Goal: Task Accomplishment & Management: Use online tool/utility

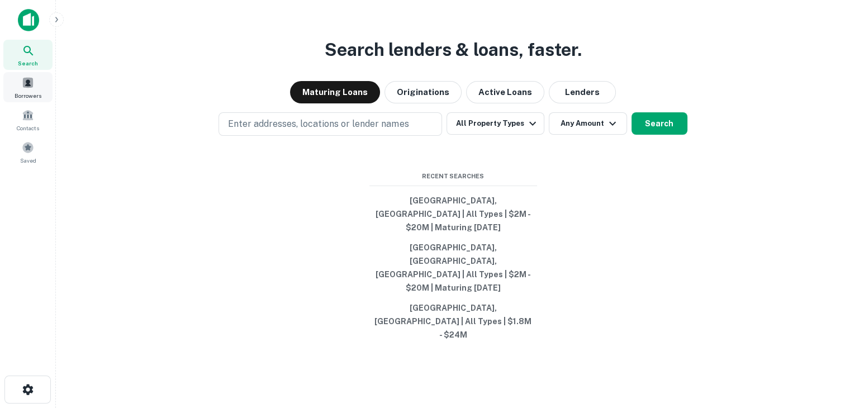
click at [17, 88] on div "Borrowers" at bounding box center [27, 87] width 49 height 30
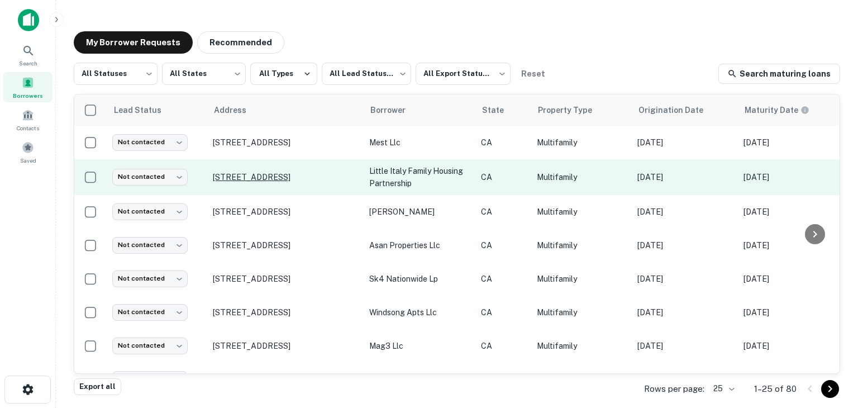
click at [269, 173] on p "1536 India St San Diego, CA 92101" at bounding box center [285, 177] width 145 height 10
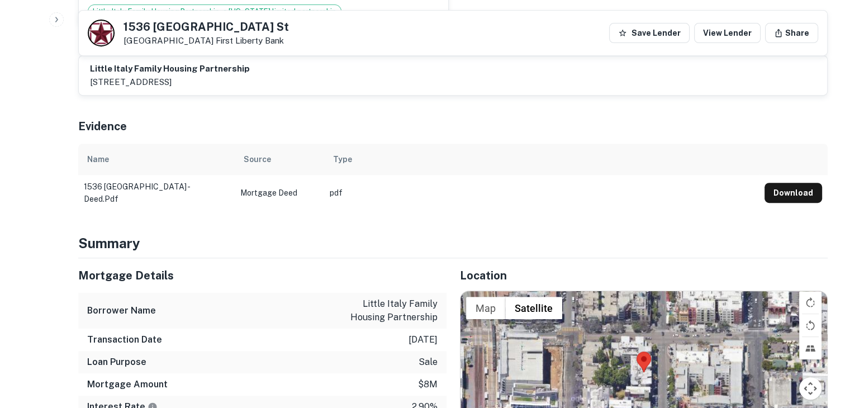
scroll to position [628, 0]
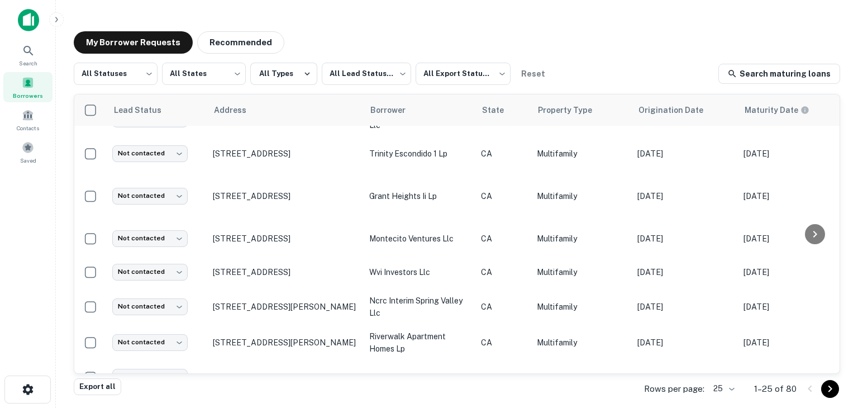
scroll to position [654, 0]
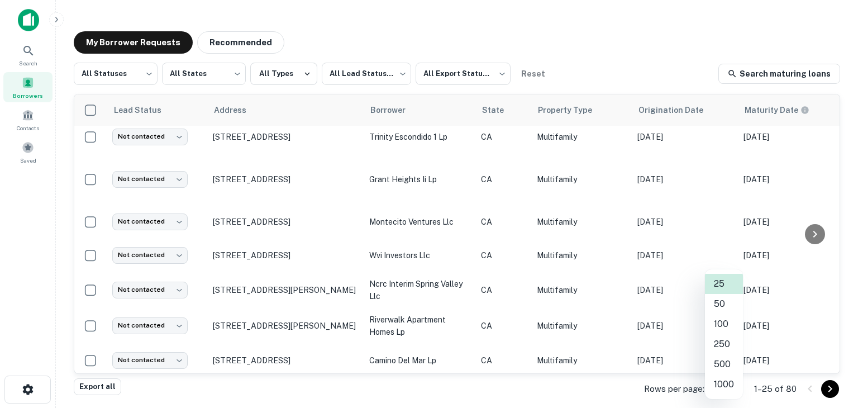
click at [716, 389] on body "Search Borrowers Contacts Saved My Borrower Requests Recommended All Statuses *…" at bounding box center [429, 204] width 858 height 408
click at [728, 347] on li "250" at bounding box center [724, 344] width 38 height 20
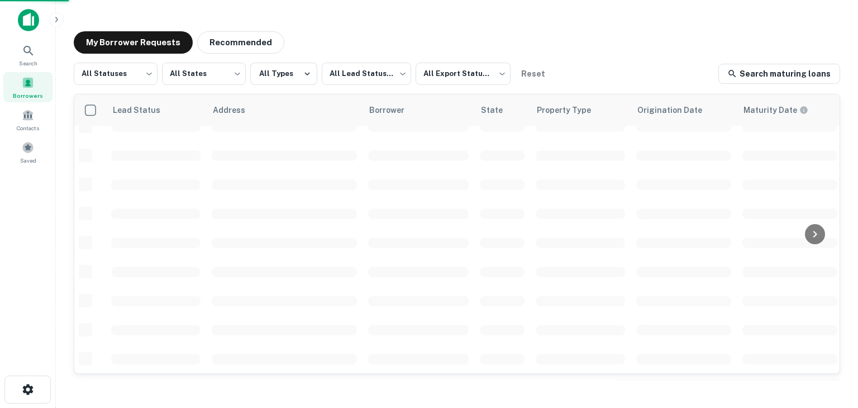
scroll to position [487, 0]
click at [28, 152] on span at bounding box center [28, 147] width 12 height 12
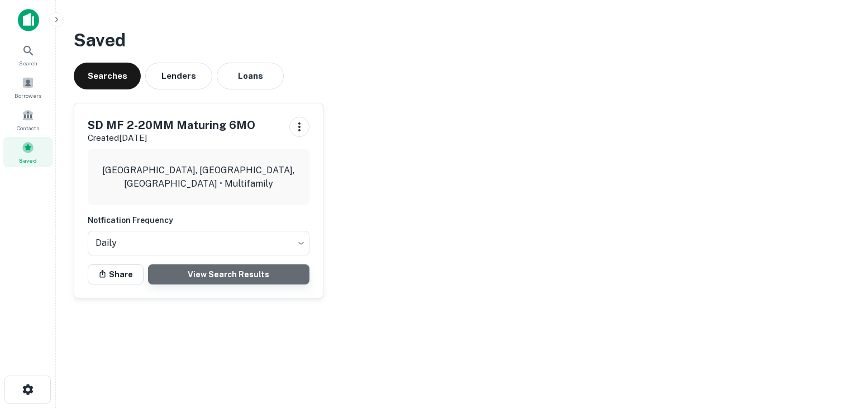
click at [208, 282] on link "View Search Results" at bounding box center [228, 274] width 161 height 20
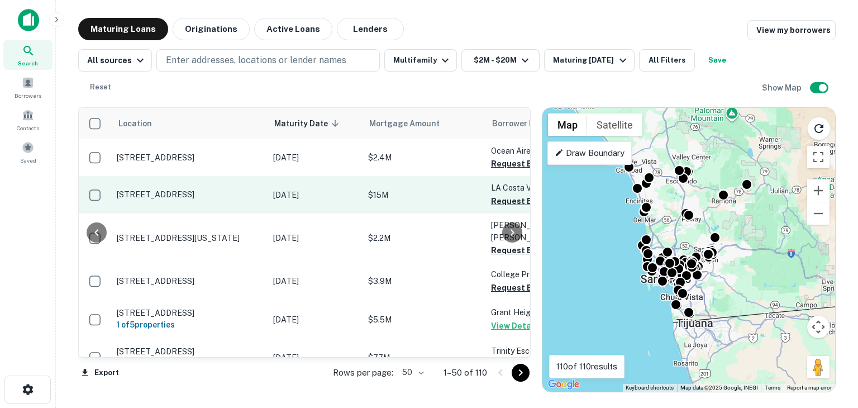
scroll to position [0, 134]
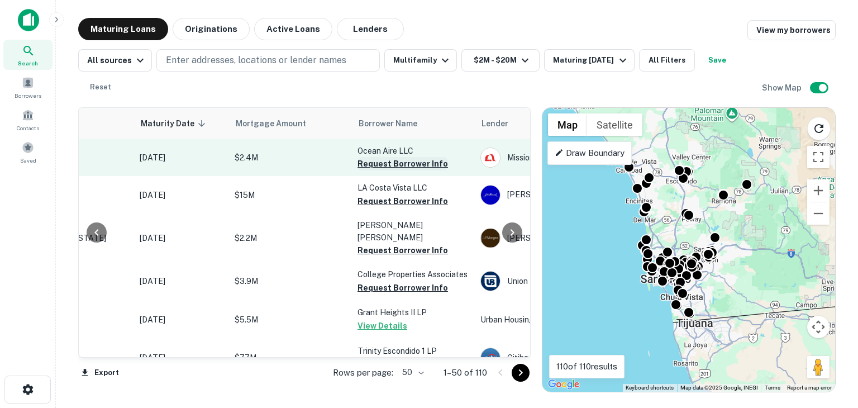
click at [384, 164] on button "Request Borrower Info" at bounding box center [403, 163] width 90 height 13
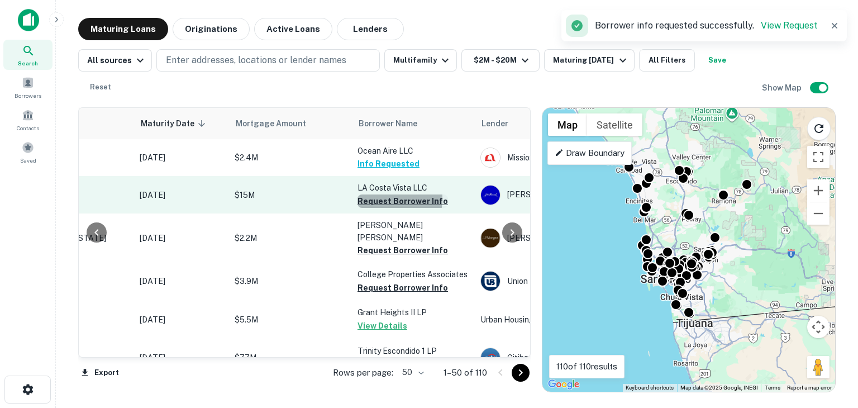
click at [382, 199] on button "Request Borrower Info" at bounding box center [403, 200] width 90 height 13
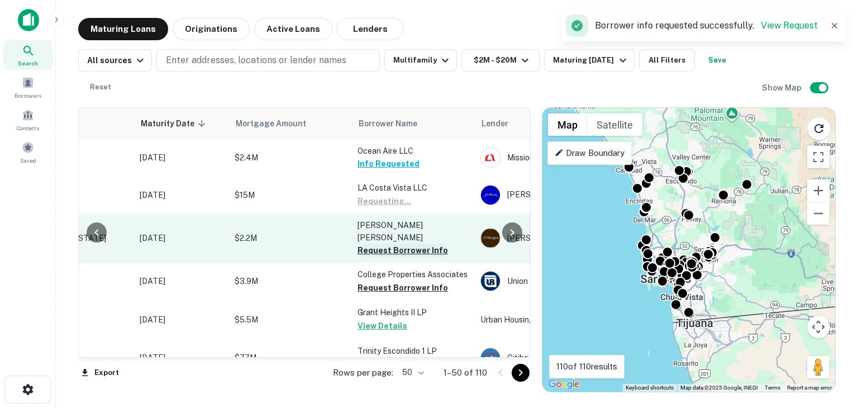
click at [382, 244] on button "Request Borrower Info" at bounding box center [403, 250] width 90 height 13
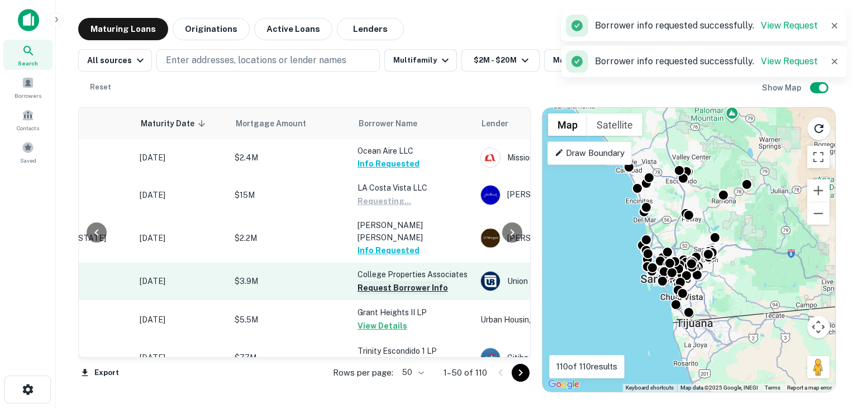
click at [383, 281] on button "Request Borrower Info" at bounding box center [403, 287] width 90 height 13
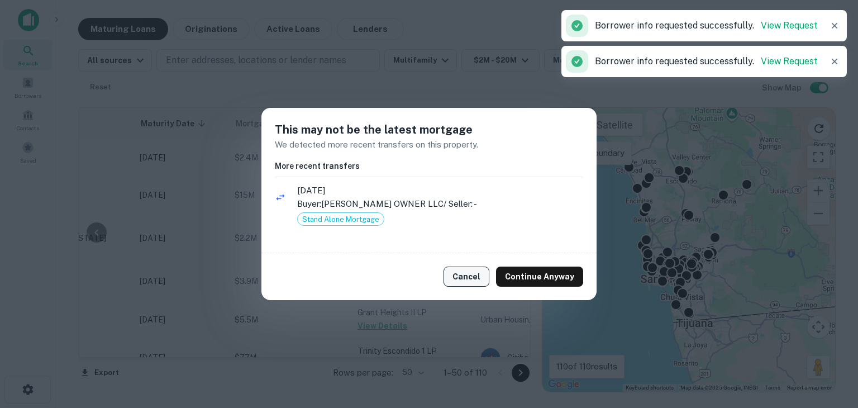
click at [459, 278] on button "Cancel" at bounding box center [467, 276] width 46 height 20
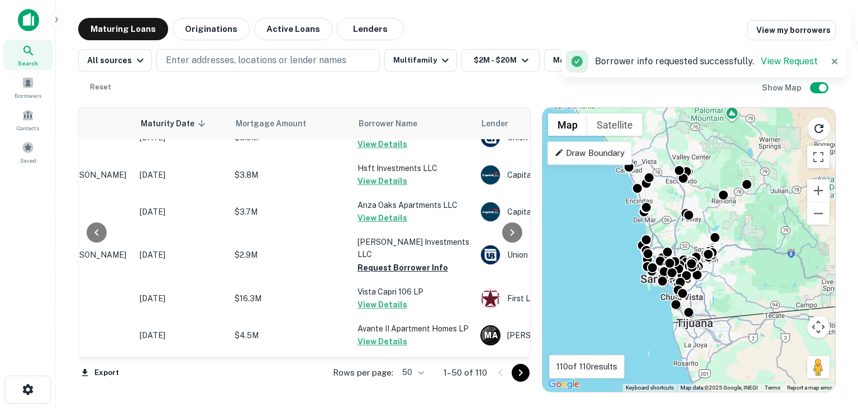
scroll to position [690, 134]
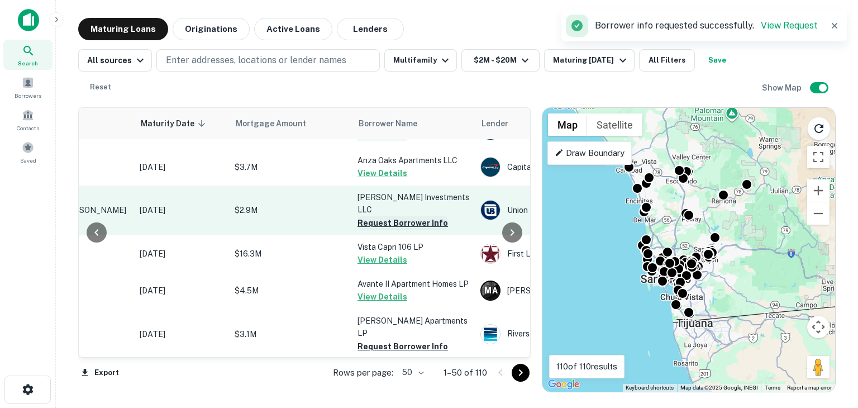
click at [396, 216] on button "Request Borrower Info" at bounding box center [403, 222] width 90 height 13
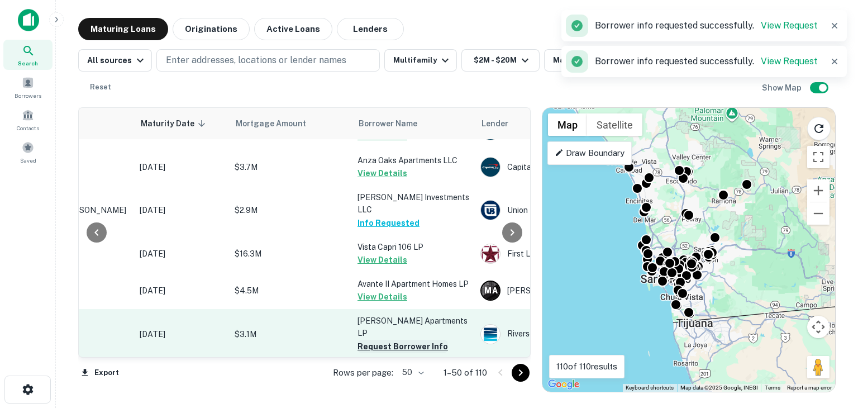
click at [380, 340] on button "Request Borrower Info" at bounding box center [403, 346] width 90 height 13
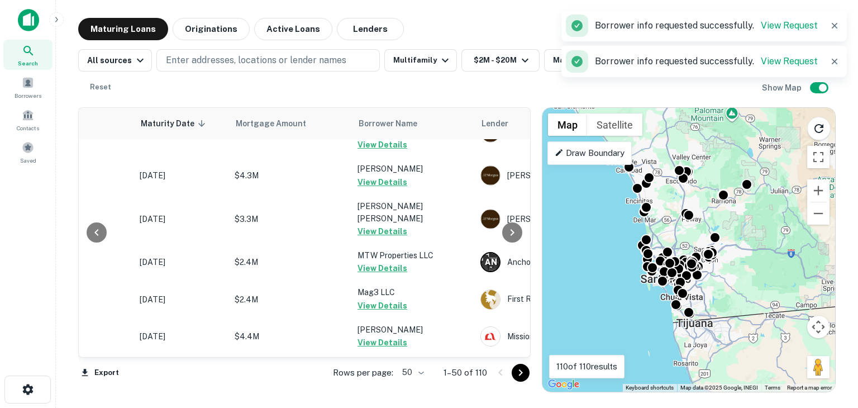
scroll to position [1076, 134]
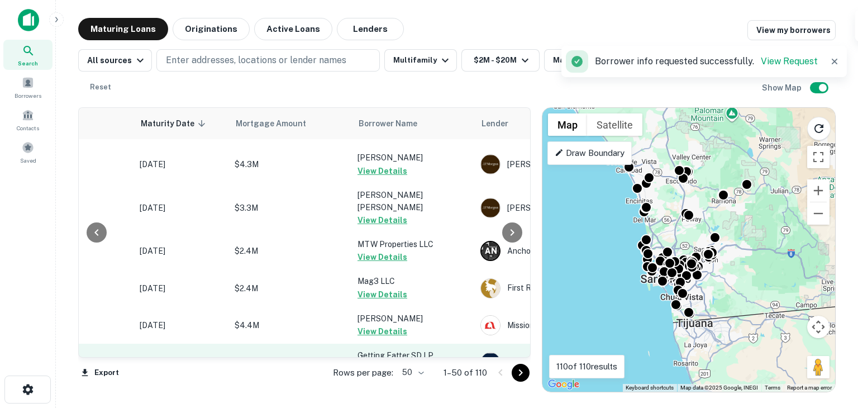
click at [380, 362] on button "Request Borrower Info" at bounding box center [403, 368] width 90 height 13
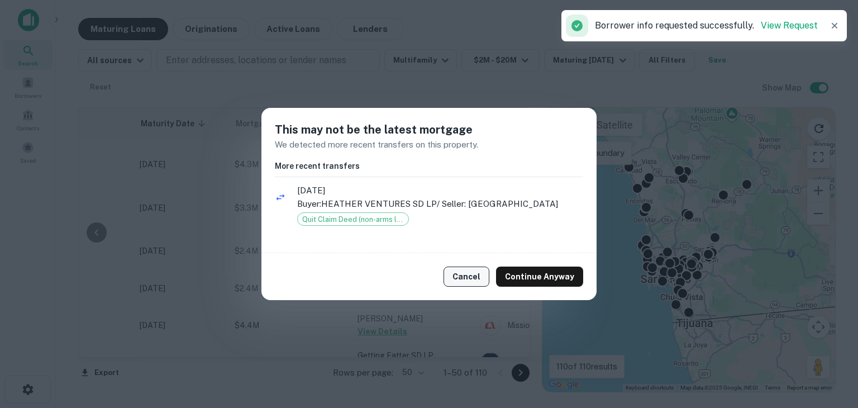
click at [471, 284] on button "Cancel" at bounding box center [467, 276] width 46 height 20
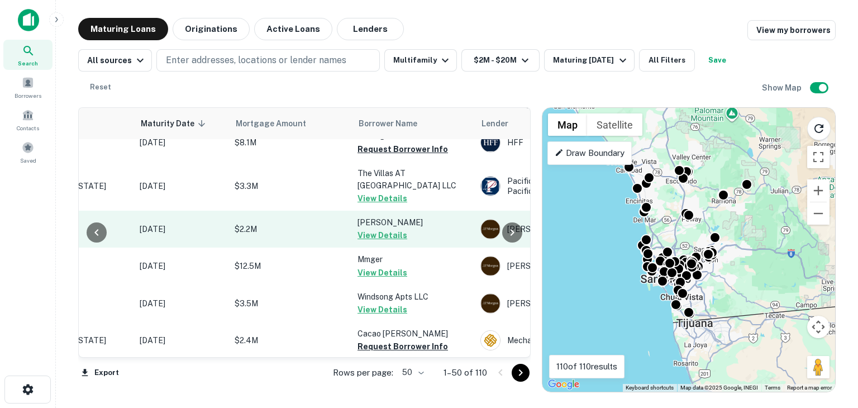
scroll to position [1296, 134]
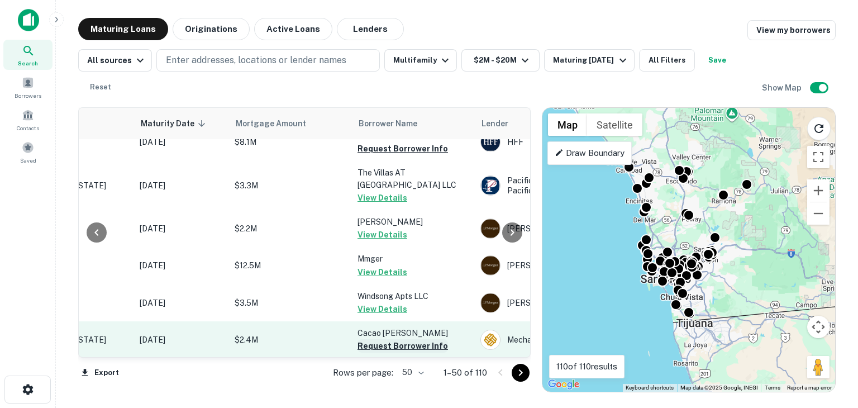
click at [383, 339] on button "Request Borrower Info" at bounding box center [403, 345] width 90 height 13
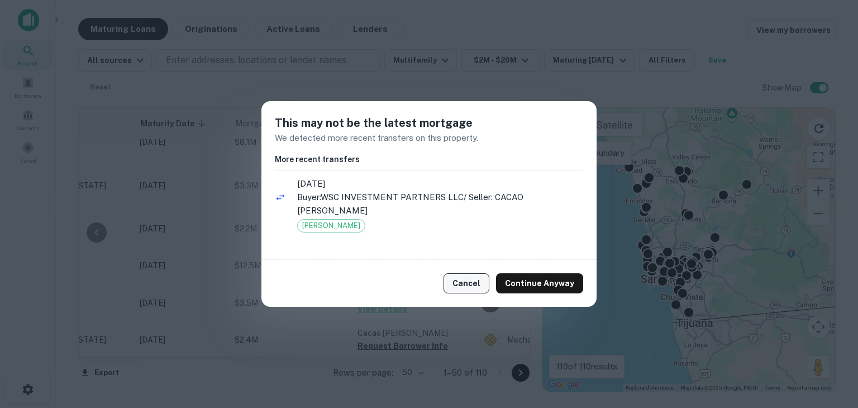
click at [465, 293] on button "Cancel" at bounding box center [467, 283] width 46 height 20
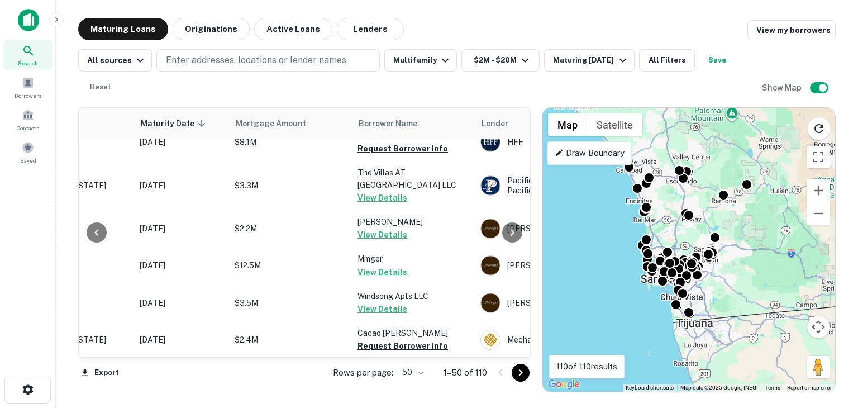
click at [402, 377] on button "Request Borrower Info" at bounding box center [403, 383] width 90 height 13
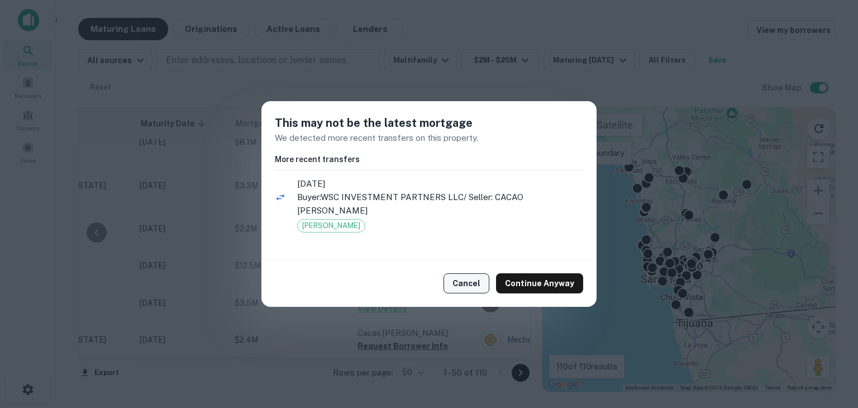
click at [463, 283] on button "Cancel" at bounding box center [467, 283] width 46 height 20
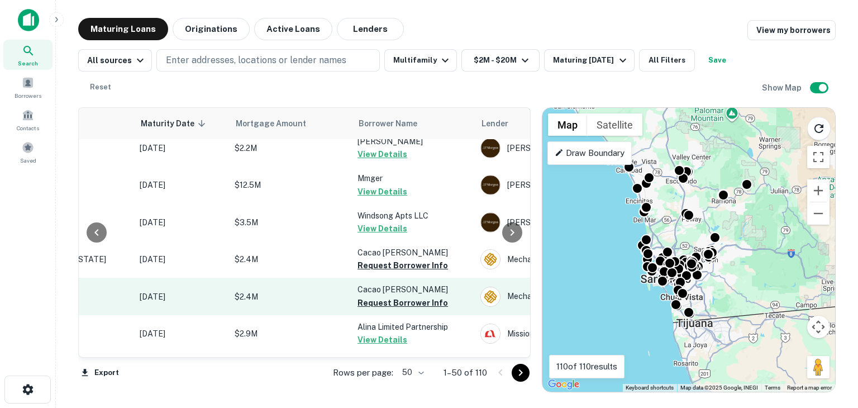
scroll to position [1381, 134]
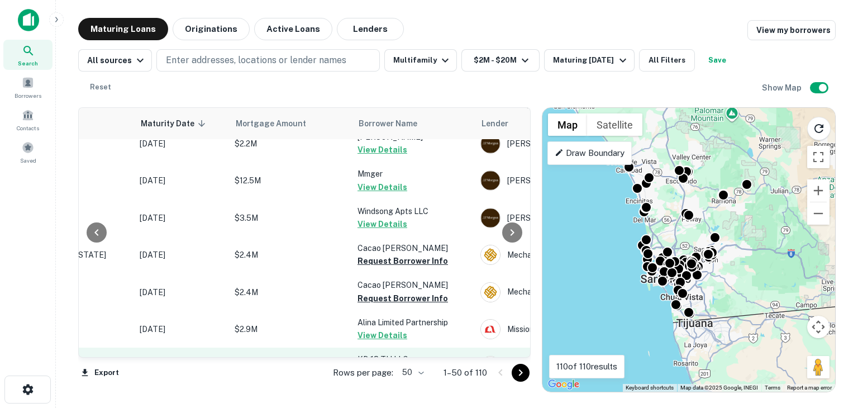
click at [391, 366] on button "Request Borrower Info" at bounding box center [403, 372] width 90 height 13
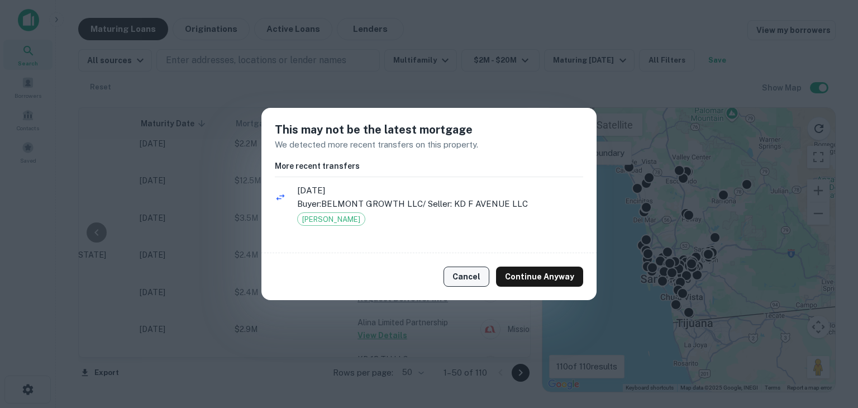
click at [463, 266] on button "Cancel" at bounding box center [467, 276] width 46 height 20
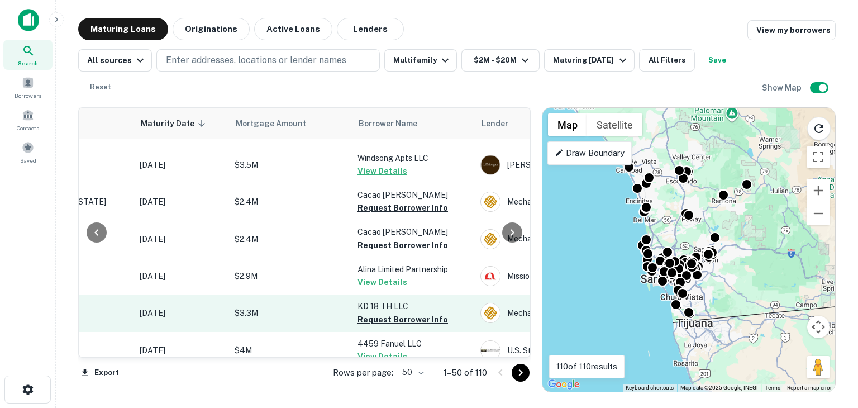
scroll to position [1435, 134]
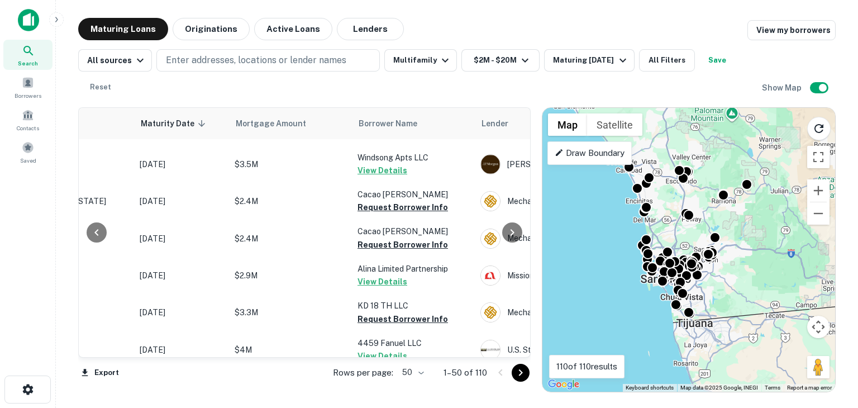
click at [387, 386] on button "Request Borrower Info" at bounding box center [403, 392] width 90 height 13
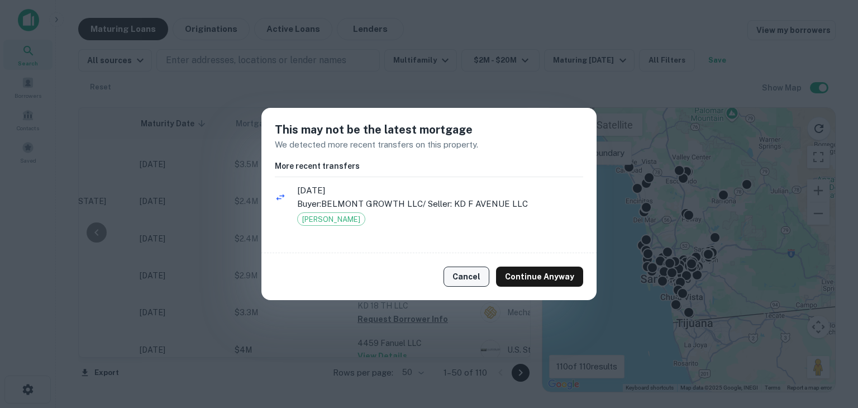
click at [455, 266] on button "Cancel" at bounding box center [467, 276] width 46 height 20
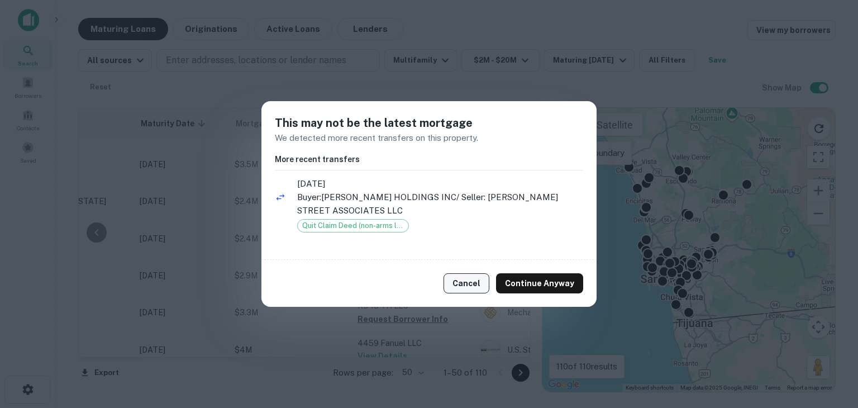
click at [478, 282] on button "Cancel" at bounding box center [467, 283] width 46 height 20
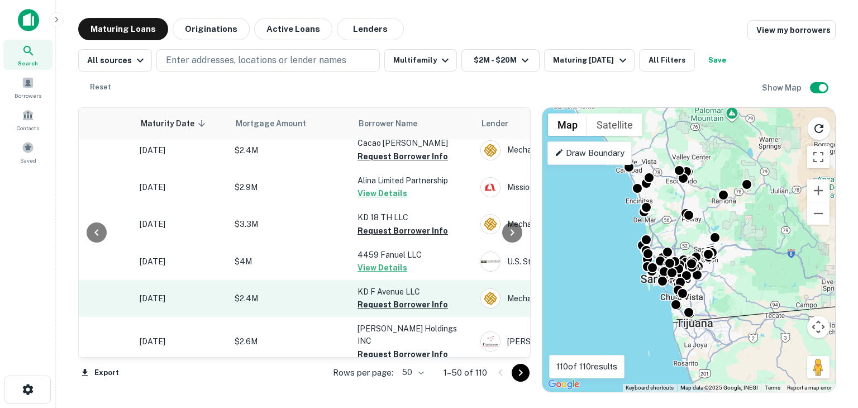
scroll to position [1528, 134]
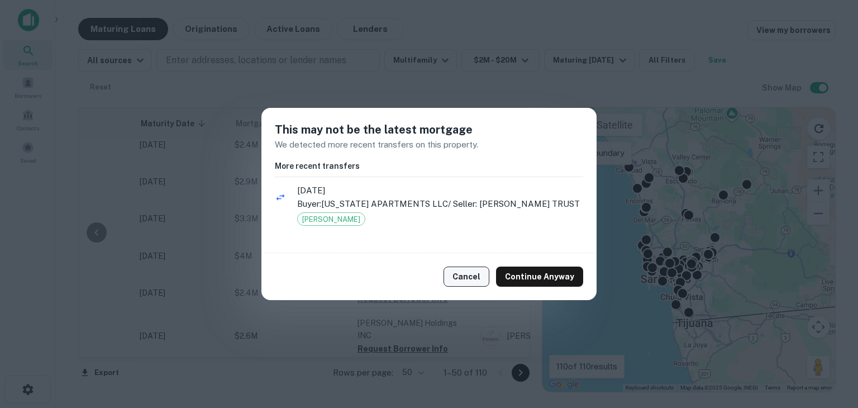
click at [477, 275] on button "Cancel" at bounding box center [467, 276] width 46 height 20
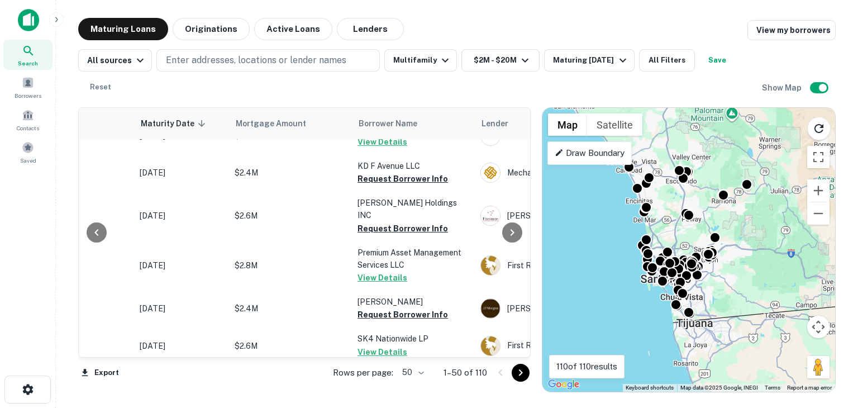
scroll to position [1696, 134]
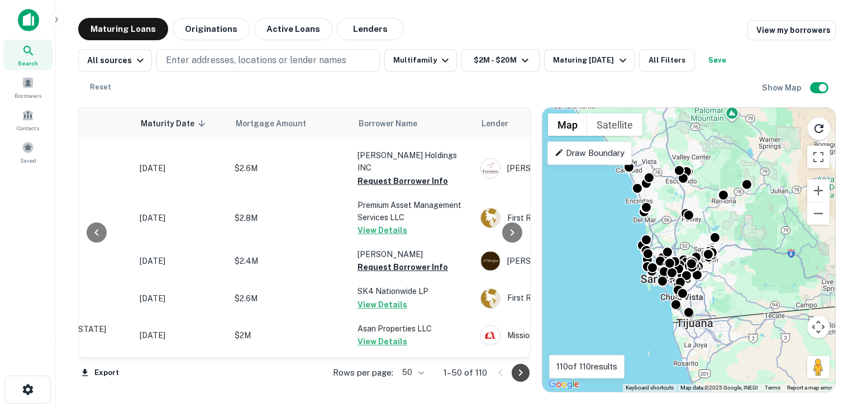
click at [514, 374] on icon "Go to next page" at bounding box center [520, 372] width 13 height 13
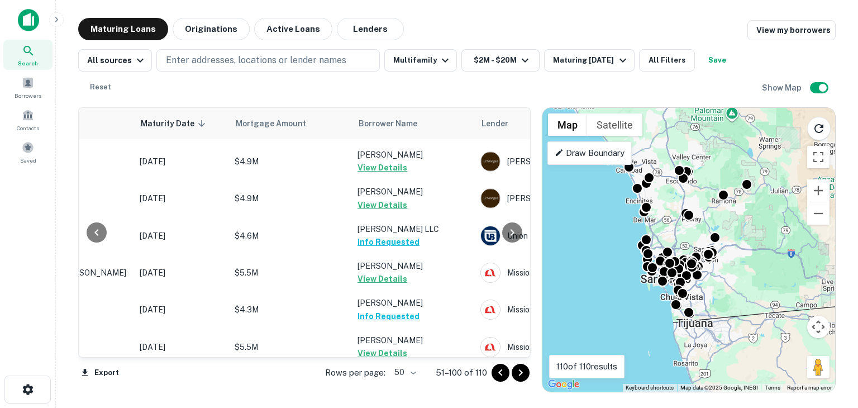
scroll to position [0, 134]
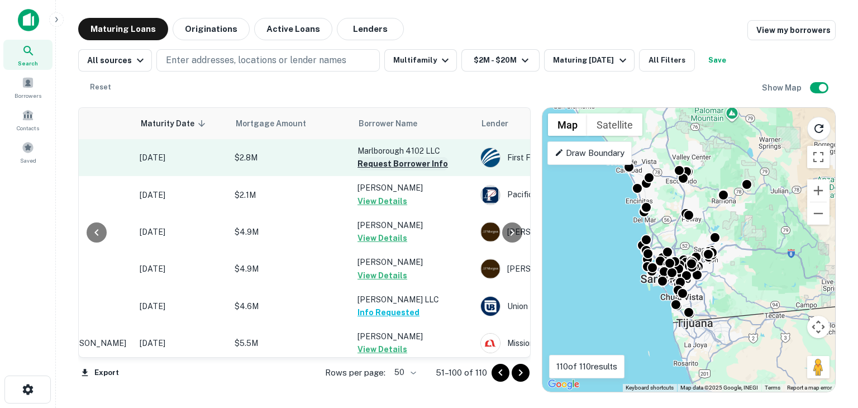
click at [397, 164] on button "Request Borrower Info" at bounding box center [403, 163] width 90 height 13
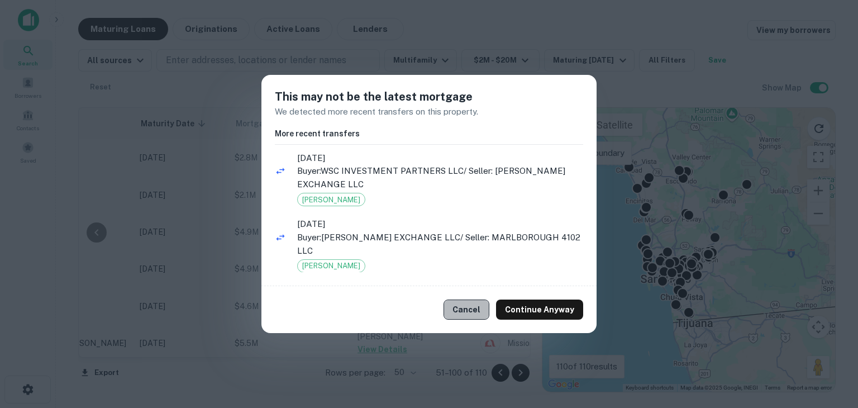
click at [476, 318] on button "Cancel" at bounding box center [467, 309] width 46 height 20
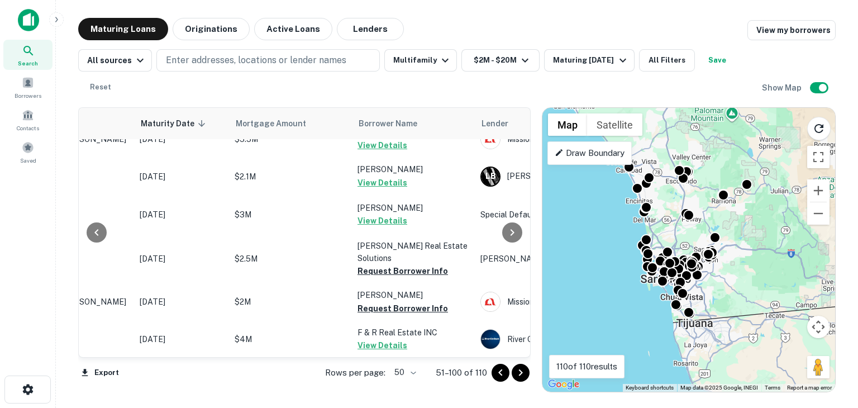
scroll to position [328, 134]
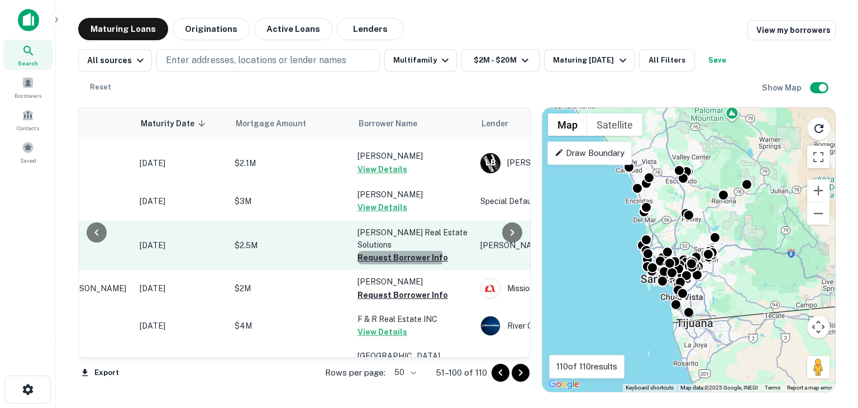
click at [384, 257] on button "Request Borrower Info" at bounding box center [403, 257] width 90 height 13
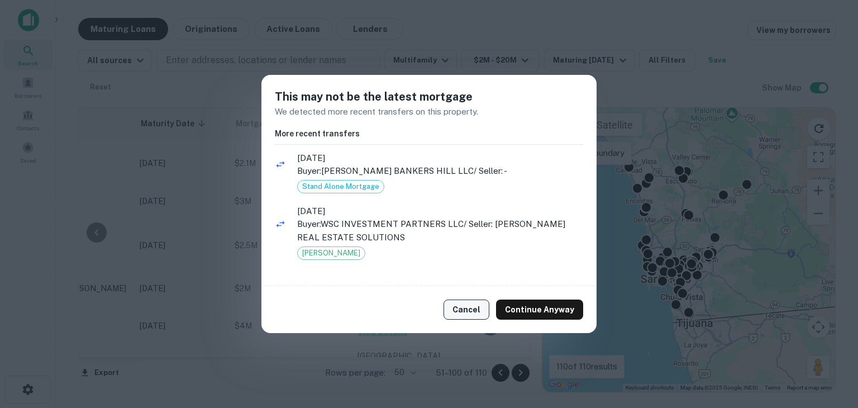
click at [463, 309] on button "Cancel" at bounding box center [467, 309] width 46 height 20
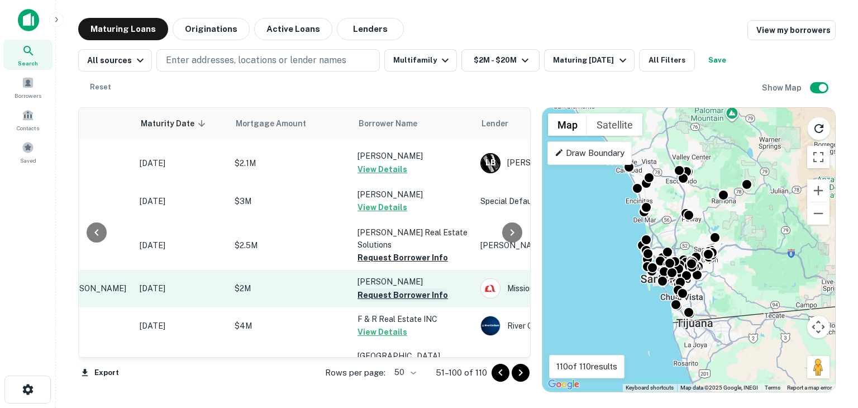
click at [416, 293] on button "Request Borrower Info" at bounding box center [403, 294] width 90 height 13
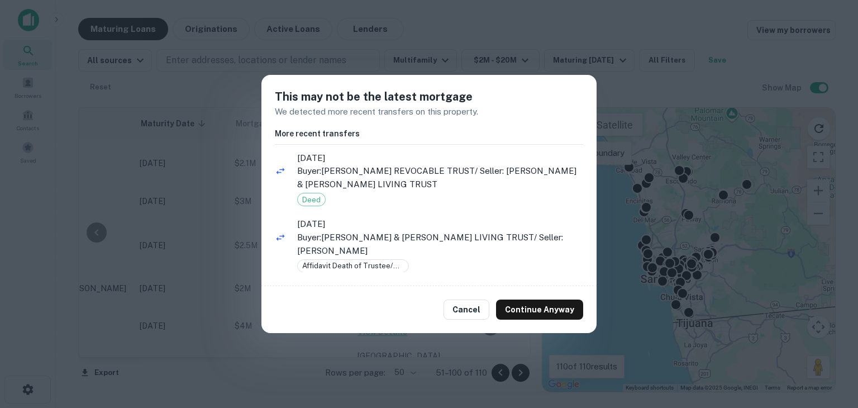
click at [460, 320] on div "Cancel Continue Anyway" at bounding box center [428, 309] width 335 height 47
click at [461, 311] on button "Cancel" at bounding box center [467, 309] width 46 height 20
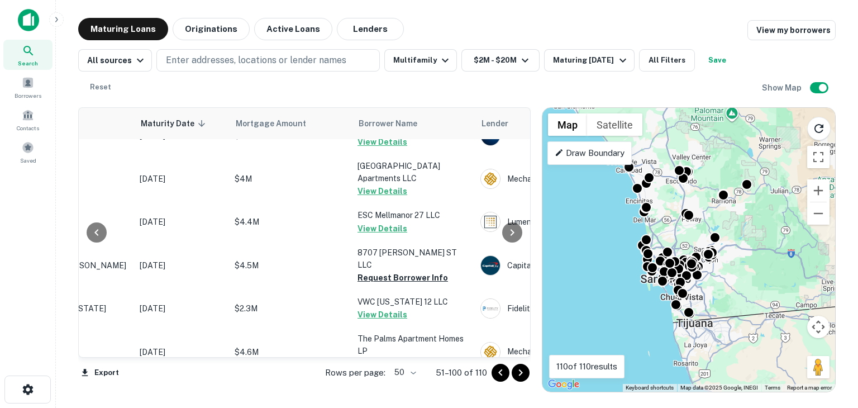
scroll to position [521, 134]
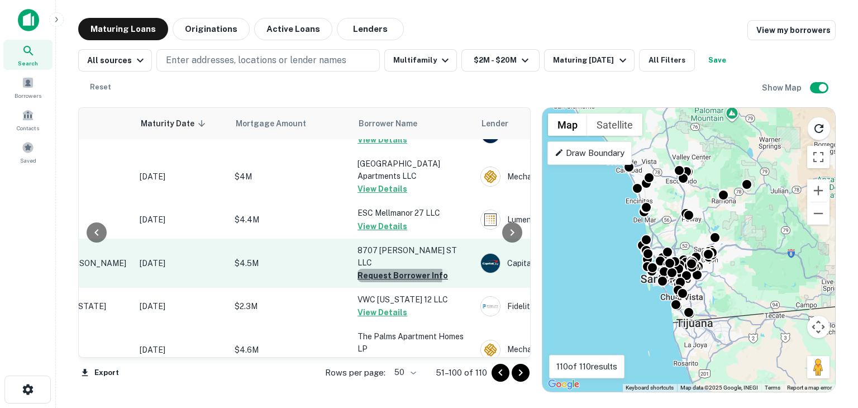
click at [383, 269] on button "Request Borrower Info" at bounding box center [403, 275] width 90 height 13
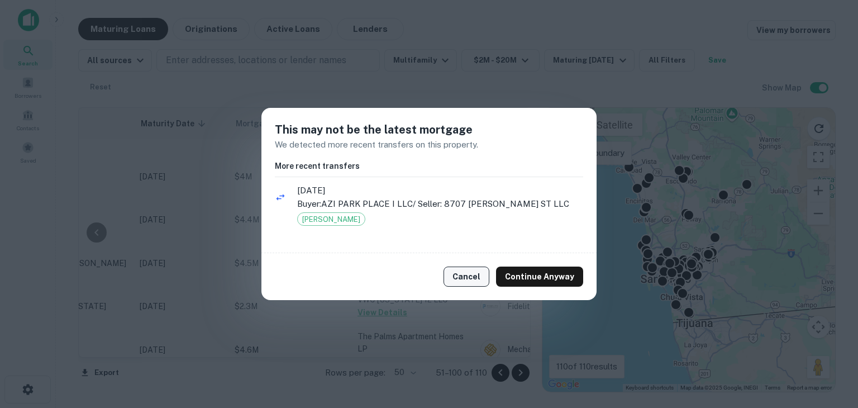
click at [460, 271] on button "Cancel" at bounding box center [467, 276] width 46 height 20
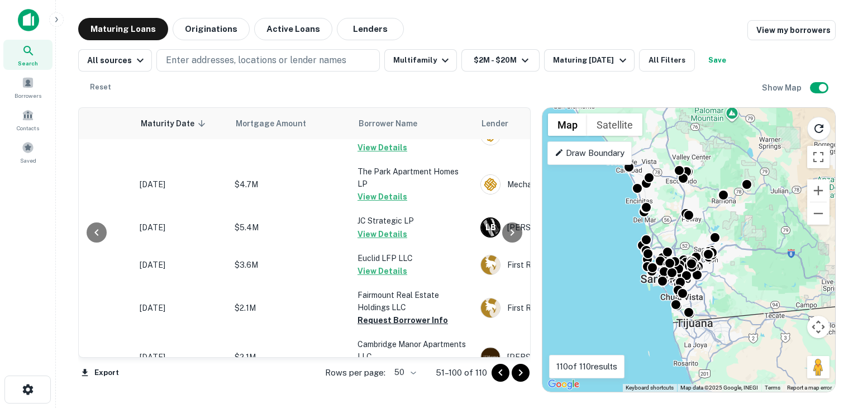
scroll to position [737, 134]
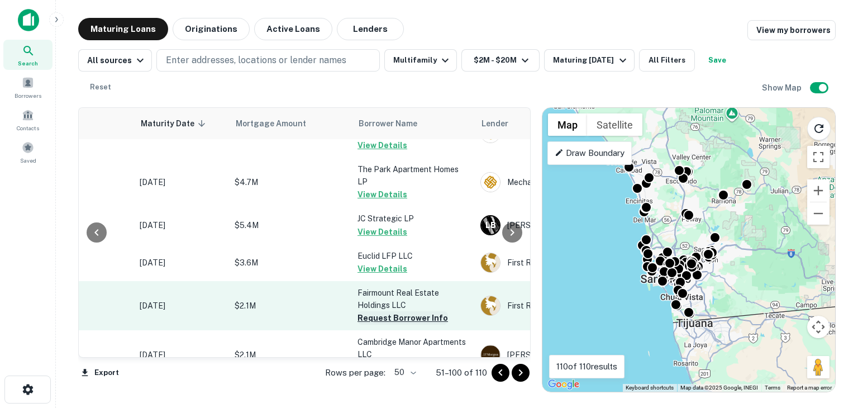
click at [402, 311] on button "Request Borrower Info" at bounding box center [403, 317] width 90 height 13
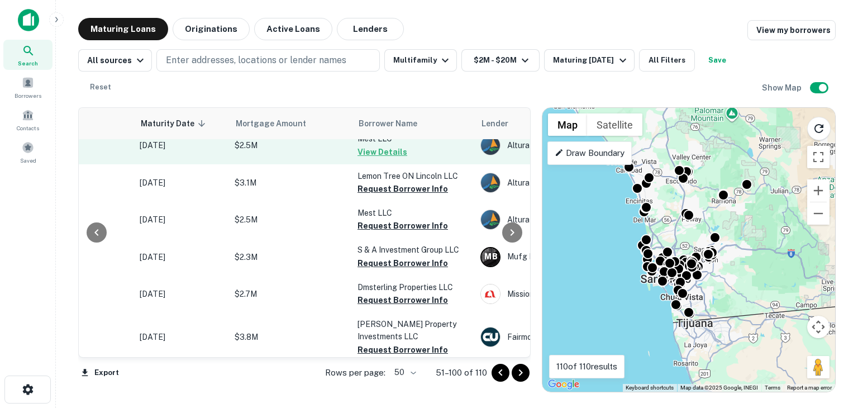
scroll to position [1621, 134]
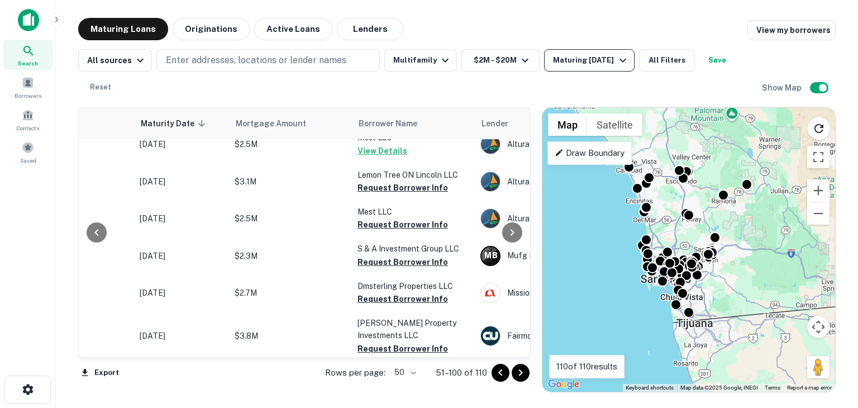
click at [618, 55] on div "Maturing [DATE]" at bounding box center [591, 60] width 76 height 13
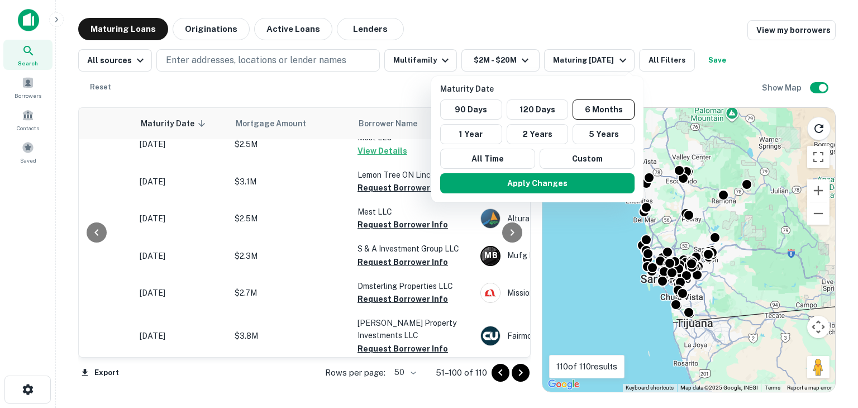
click at [608, 65] on div at bounding box center [429, 204] width 858 height 408
click at [609, 50] on div at bounding box center [429, 204] width 858 height 408
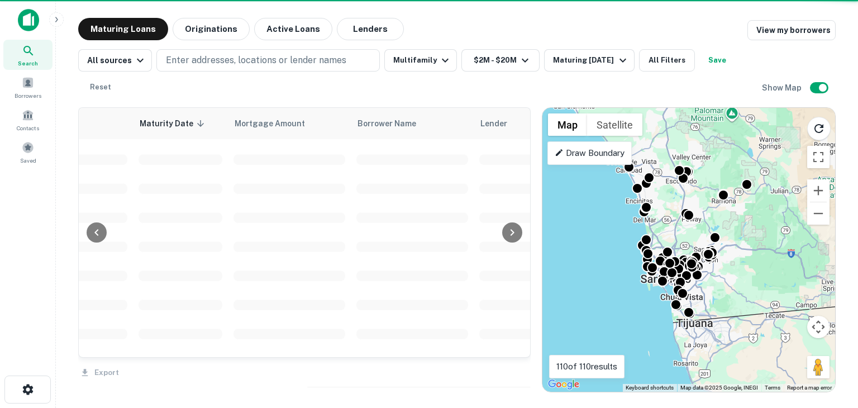
click at [621, 30] on div at bounding box center [429, 204] width 858 height 408
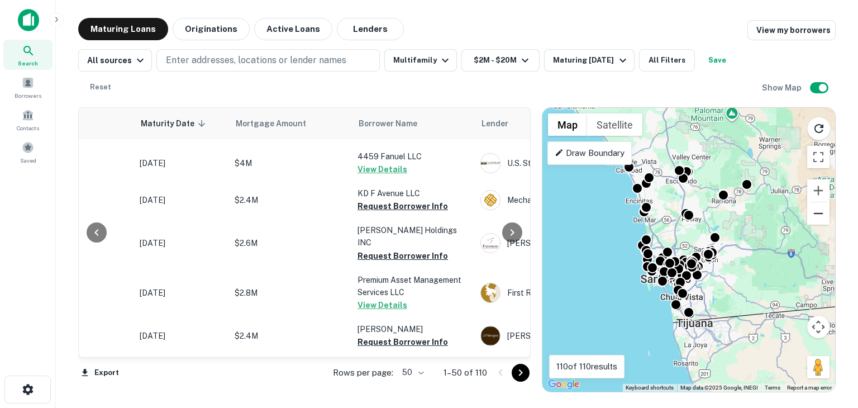
click at [816, 213] on button "Zoom out" at bounding box center [818, 213] width 22 height 22
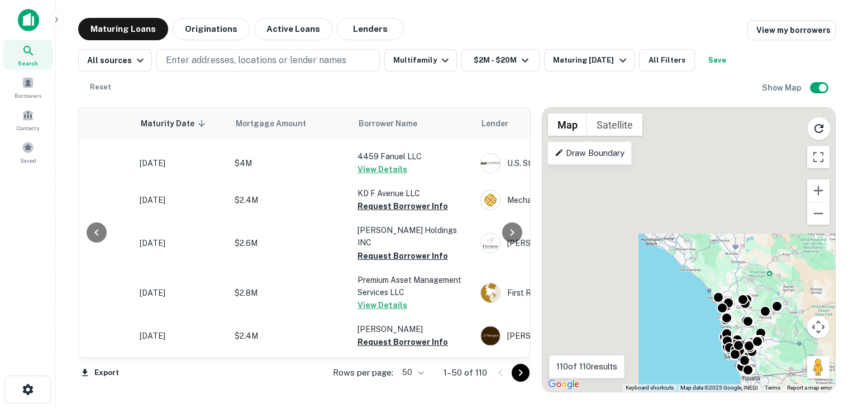
drag, startPoint x: 681, startPoint y: 173, endPoint x: 742, endPoint y: 269, distance: 114.2
click at [742, 269] on div "To activate drag with keyboard, press Alt + Enter. Once in keyboard drag state,…" at bounding box center [688, 250] width 293 height 284
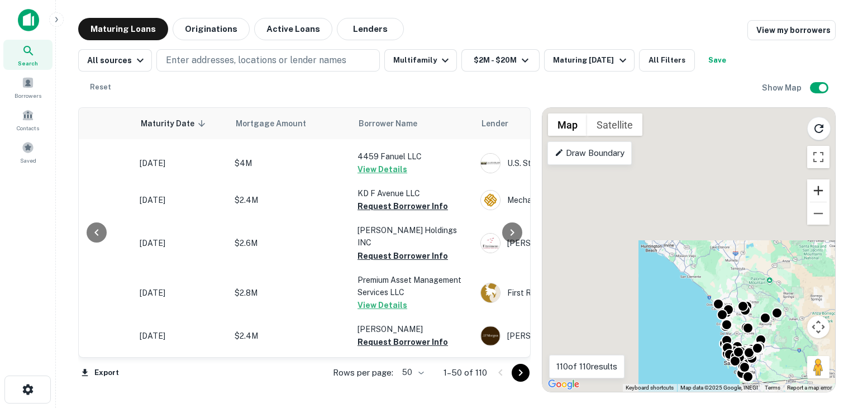
click at [818, 183] on button "Zoom in" at bounding box center [818, 190] width 22 height 22
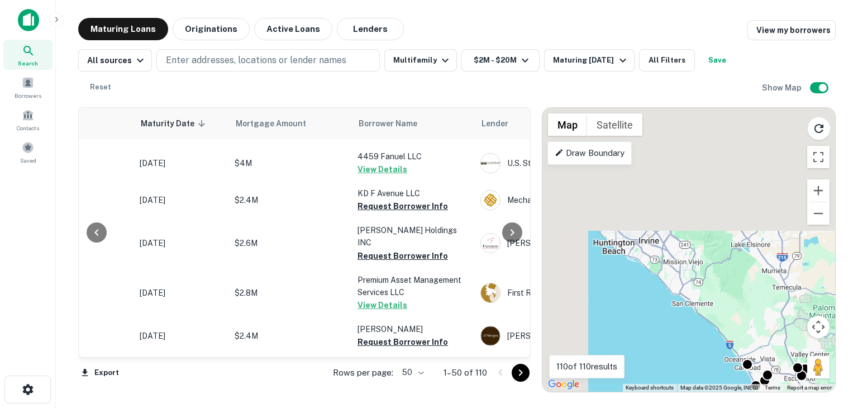
click at [605, 157] on p "Draw Boundary" at bounding box center [590, 152] width 70 height 13
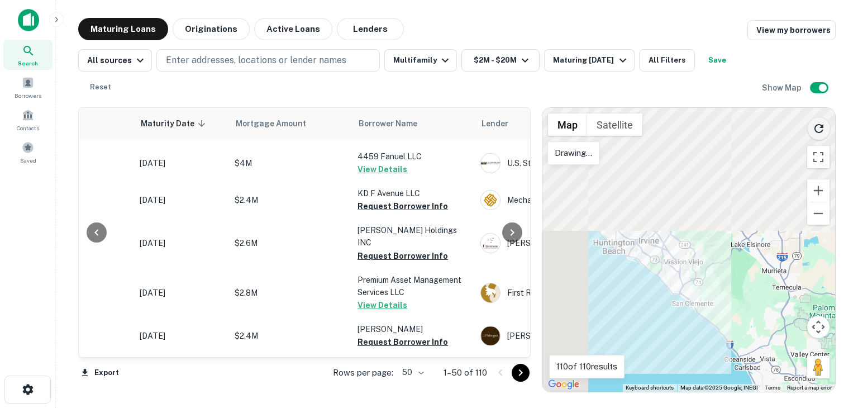
click at [821, 127] on icon "Reload search area" at bounding box center [818, 128] width 9 height 9
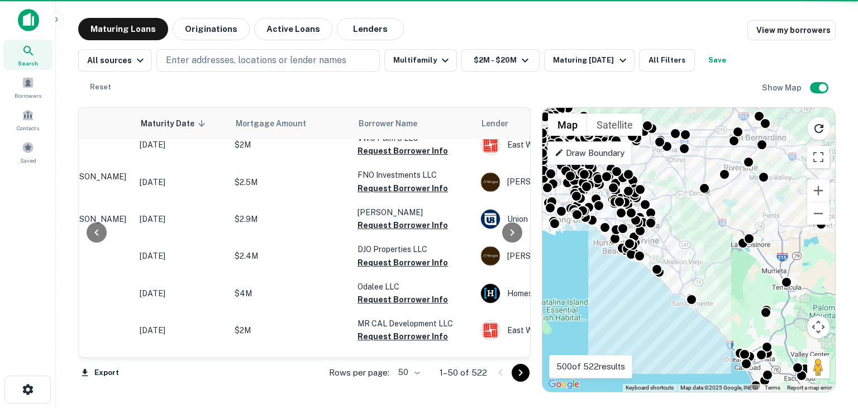
click at [672, 213] on div "To activate drag with keyboard, press Alt + Enter. Once in keyboard drag state,…" at bounding box center [688, 250] width 293 height 284
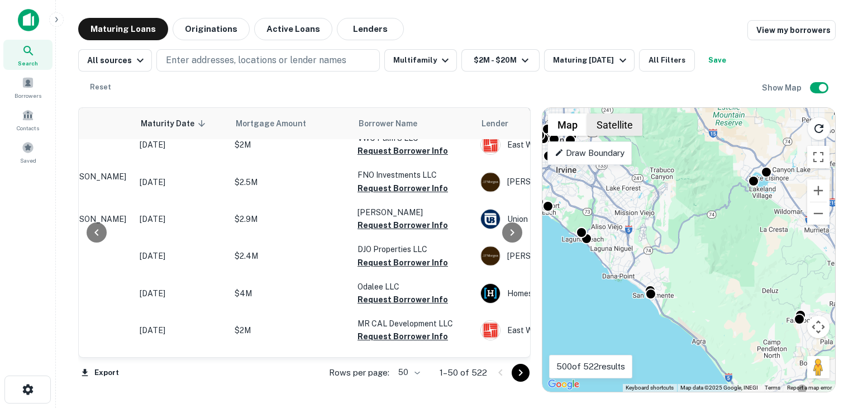
drag, startPoint x: 690, startPoint y: 224, endPoint x: 626, endPoint y: 126, distance: 117.4
click at [626, 126] on div "To activate drag with keyboard, press Alt + Enter. Once in keyboard drag state,…" at bounding box center [688, 250] width 293 height 284
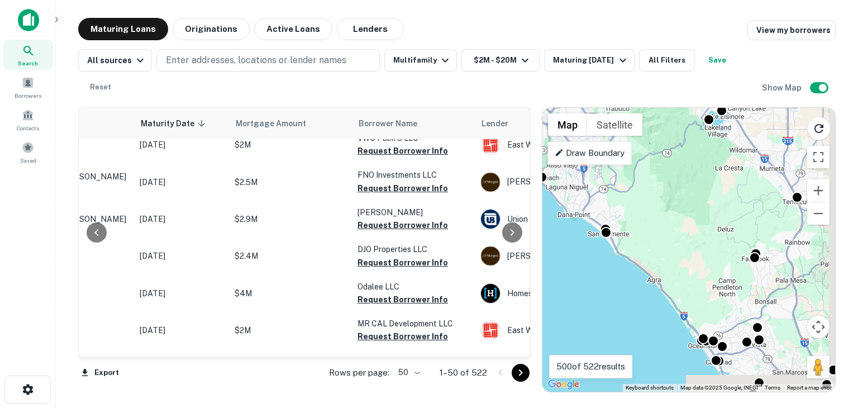
drag, startPoint x: 701, startPoint y: 242, endPoint x: 659, endPoint y: 174, distance: 80.8
click at [659, 174] on div "To activate drag with keyboard, press Alt + Enter. Once in keyboard drag state,…" at bounding box center [688, 250] width 293 height 284
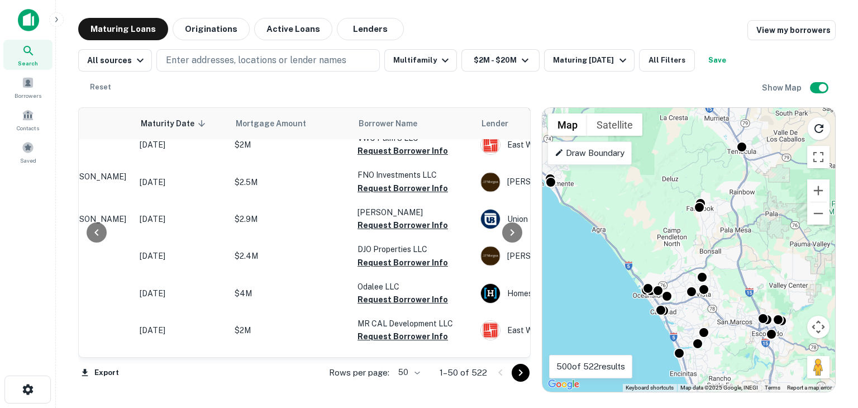
drag, startPoint x: 687, startPoint y: 222, endPoint x: 642, endPoint y: 183, distance: 59.8
click at [642, 183] on div "To activate drag with keyboard, press Alt + Enter. Once in keyboard drag state,…" at bounding box center [688, 250] width 293 height 284
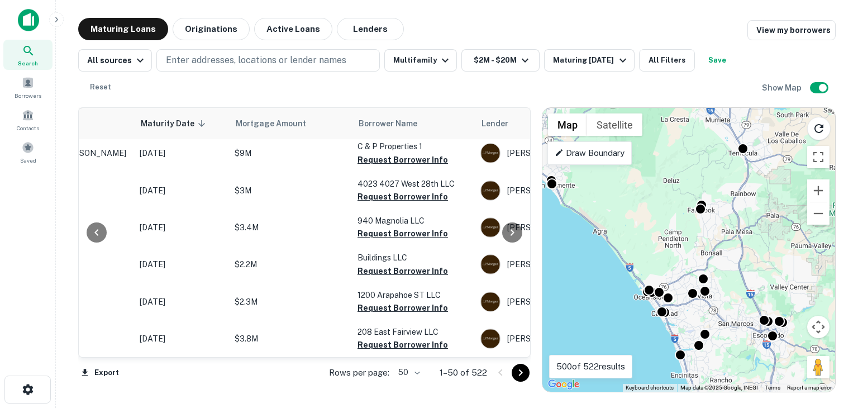
scroll to position [0, 134]
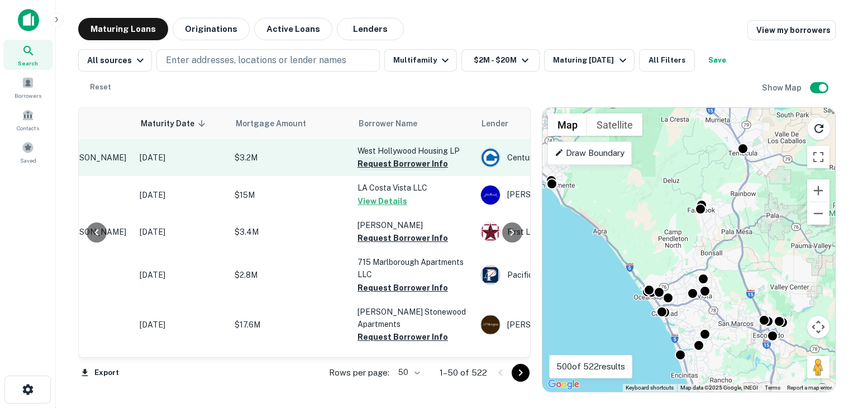
click at [397, 166] on button "Request Borrower Info" at bounding box center [403, 163] width 90 height 13
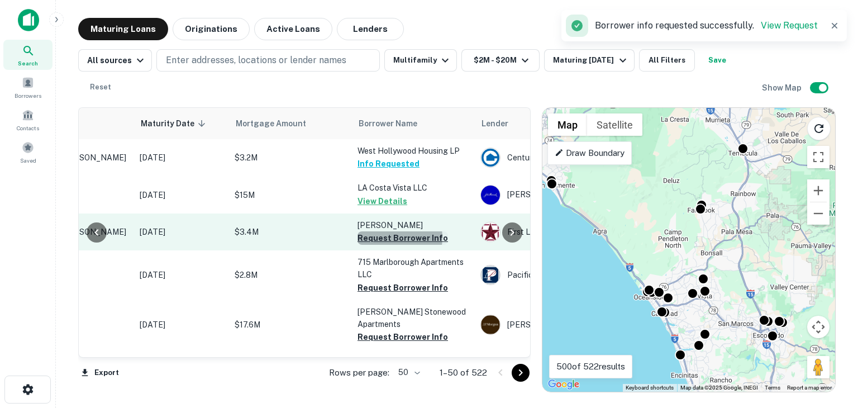
click at [389, 237] on button "Request Borrower Info" at bounding box center [403, 237] width 90 height 13
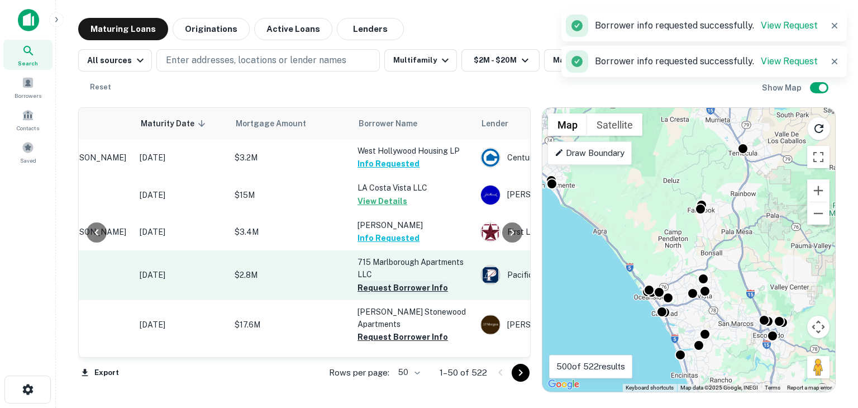
click at [384, 290] on button "Request Borrower Info" at bounding box center [403, 287] width 90 height 13
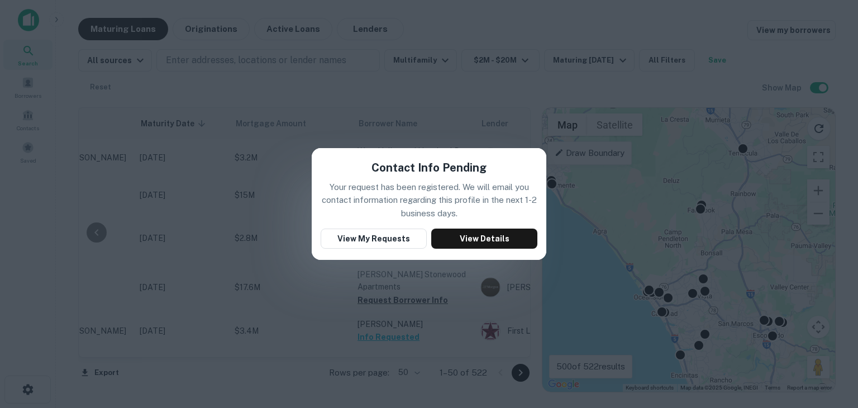
click at [402, 259] on div "Contact Info Pending Your request has been registered. We will email you contac…" at bounding box center [429, 204] width 235 height 112
click at [455, 239] on button "View Details" at bounding box center [484, 238] width 106 height 20
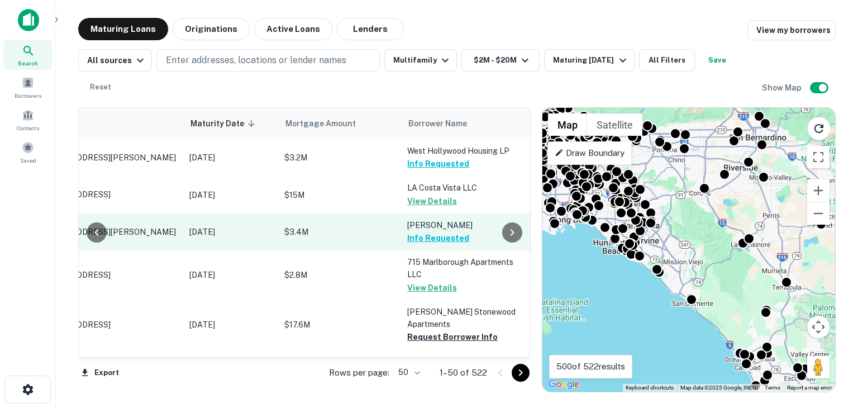
scroll to position [0, 84]
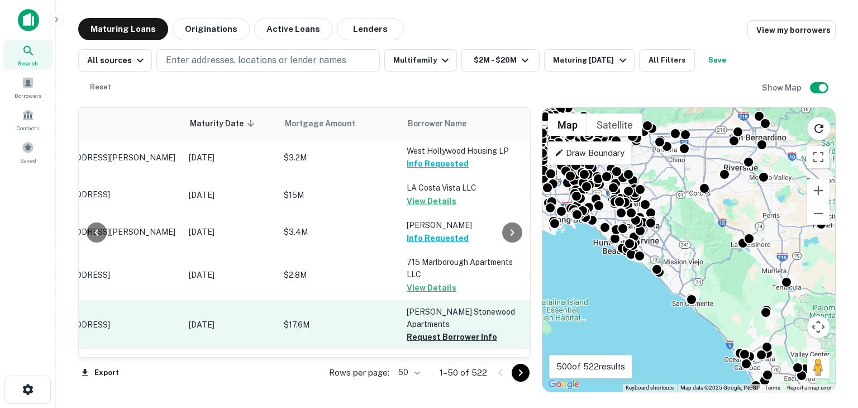
click at [451, 338] on button "Request Borrower Info" at bounding box center [452, 336] width 90 height 13
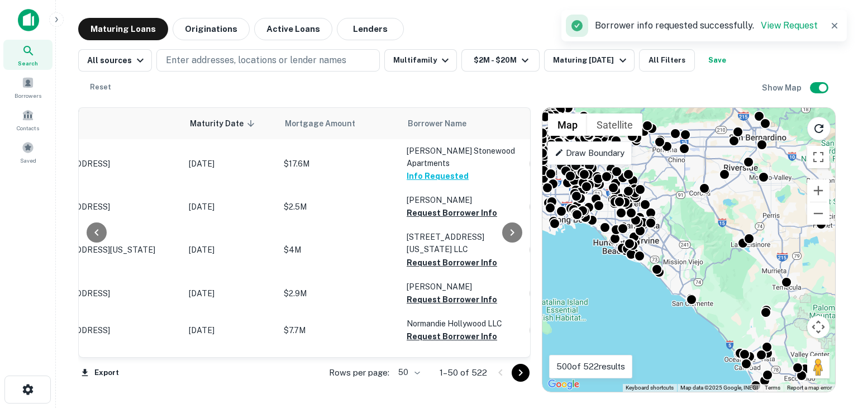
scroll to position [162, 84]
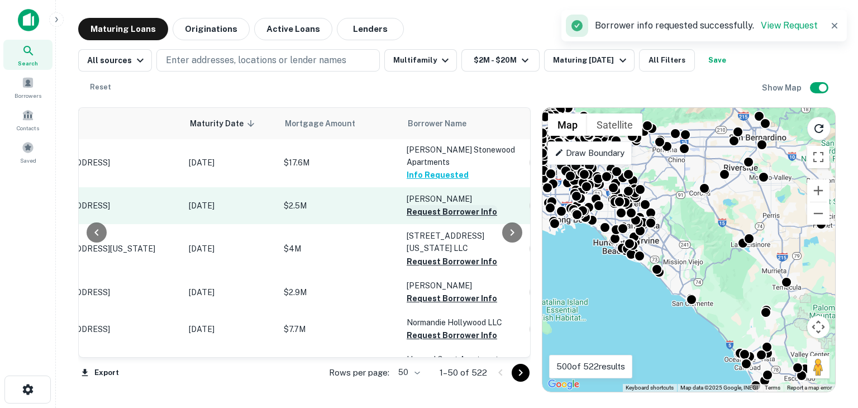
click at [428, 212] on button "Request Borrower Info" at bounding box center [452, 211] width 90 height 13
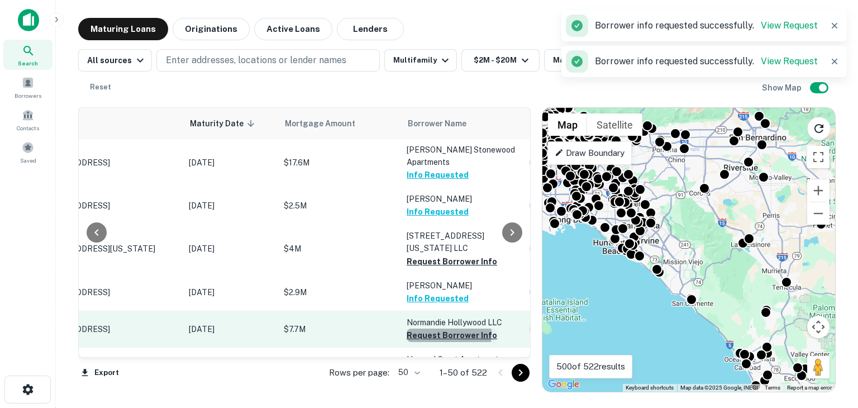
click at [431, 328] on button "Request Borrower Info" at bounding box center [452, 334] width 90 height 13
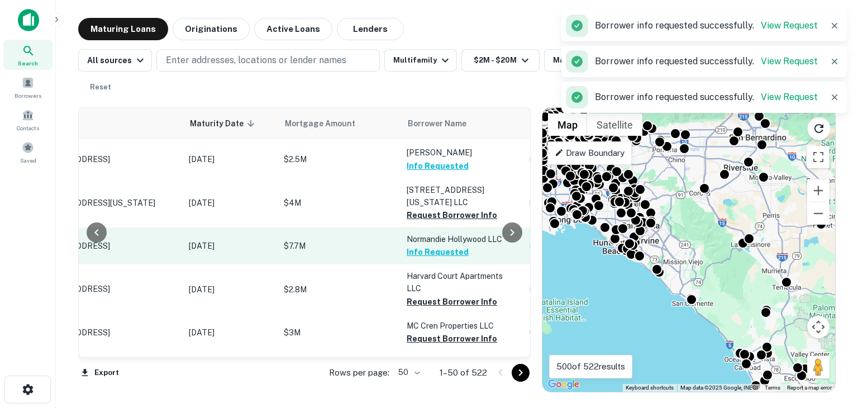
scroll to position [247, 84]
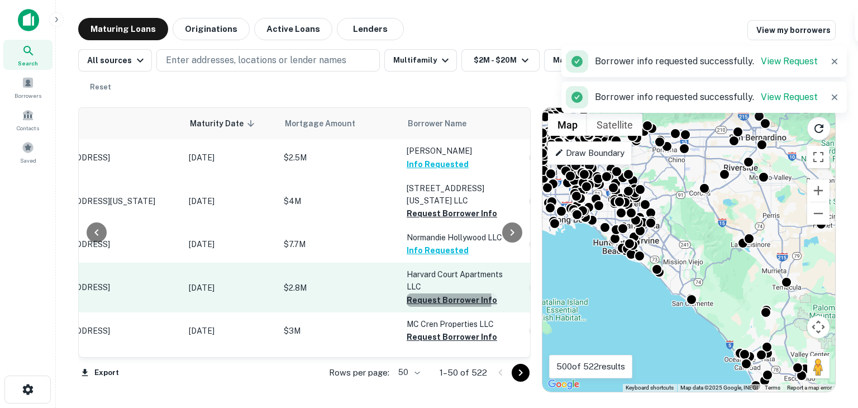
click at [433, 293] on button "Request Borrower Info" at bounding box center [452, 299] width 90 height 13
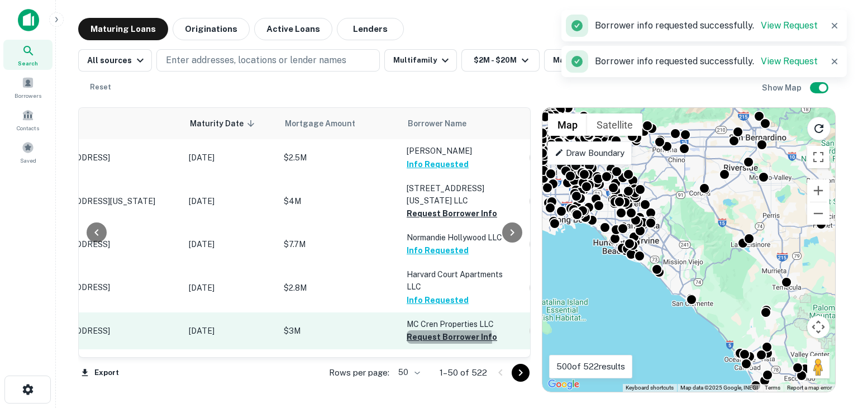
click at [433, 330] on button "Request Borrower Info" at bounding box center [452, 336] width 90 height 13
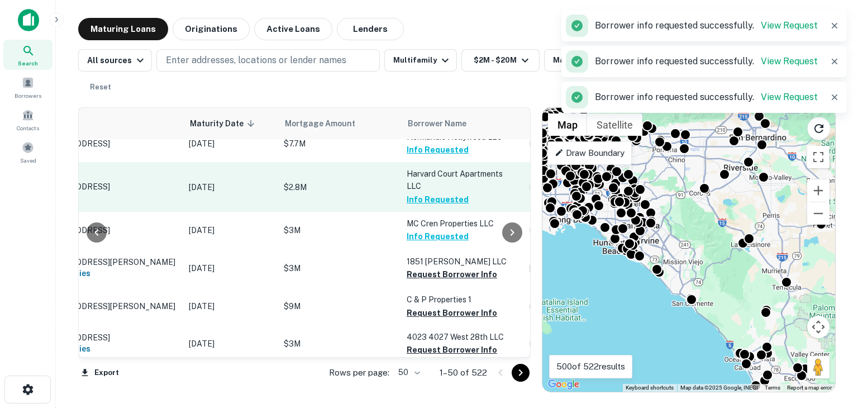
scroll to position [350, 84]
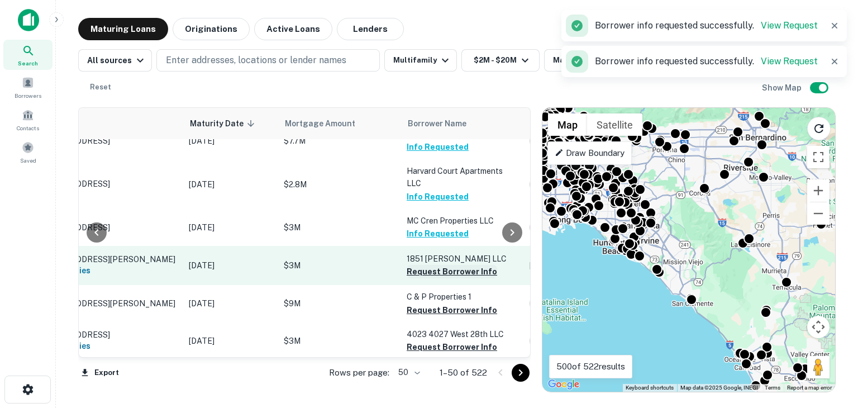
click at [436, 265] on button "Request Borrower Info" at bounding box center [452, 271] width 90 height 13
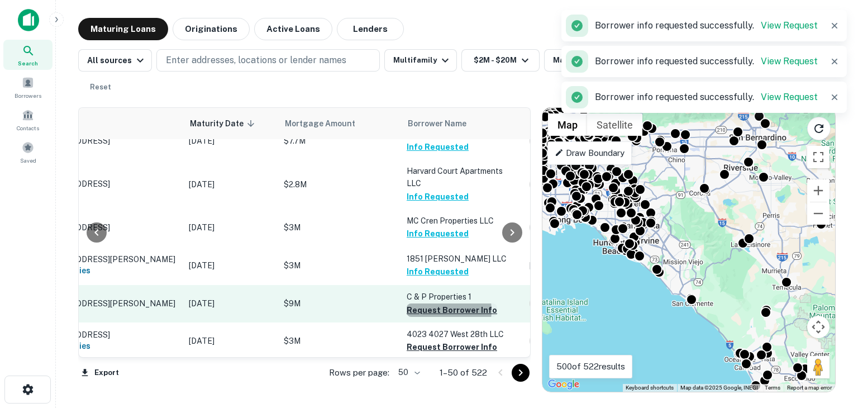
click at [433, 303] on button "Request Borrower Info" at bounding box center [452, 309] width 90 height 13
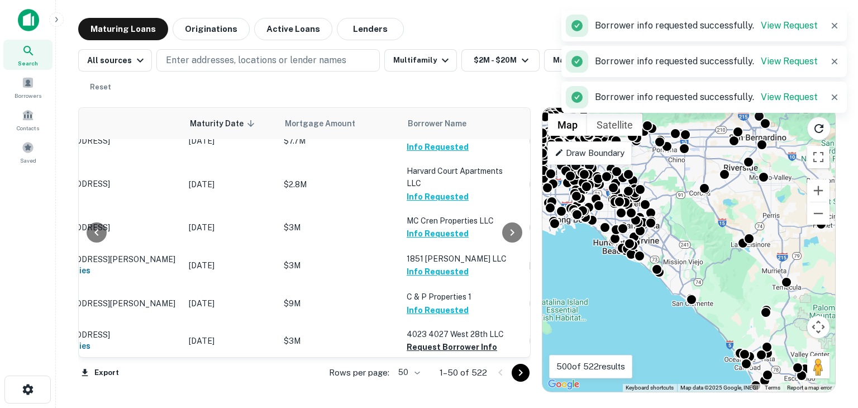
scroll to position [411, 84]
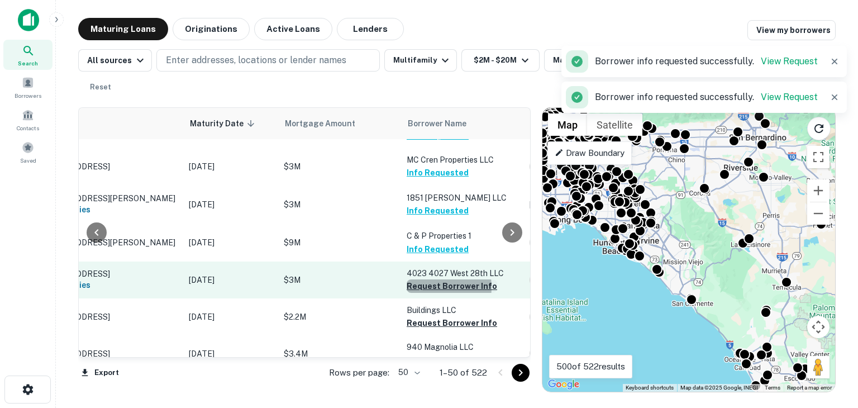
click at [423, 279] on button "Request Borrower Info" at bounding box center [452, 285] width 90 height 13
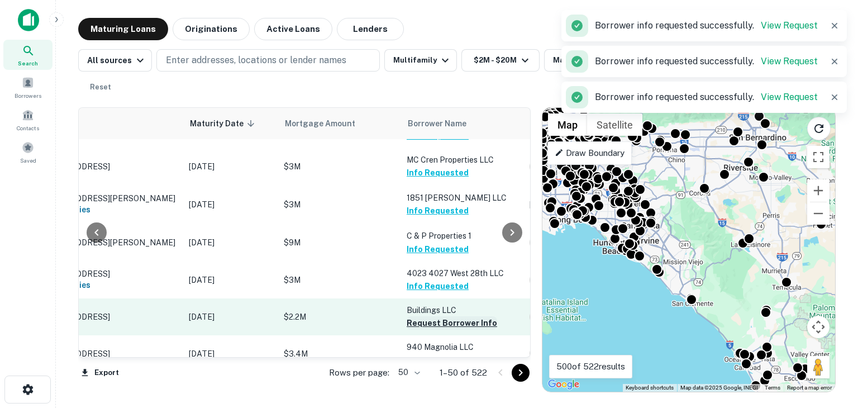
click at [422, 316] on button "Request Borrower Info" at bounding box center [452, 322] width 90 height 13
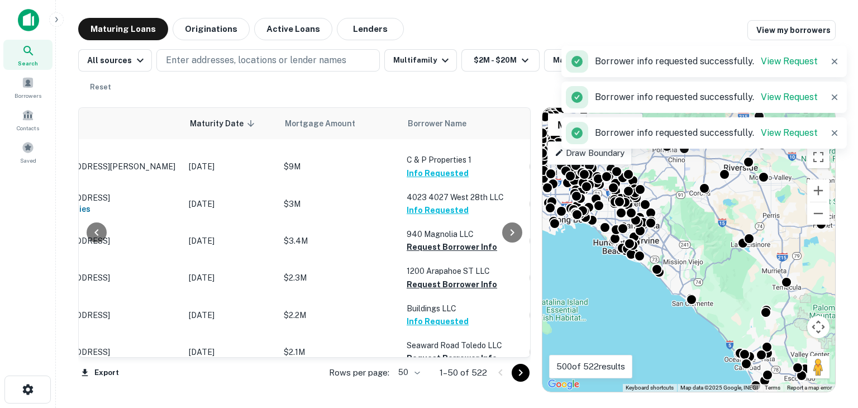
scroll to position [488, 84]
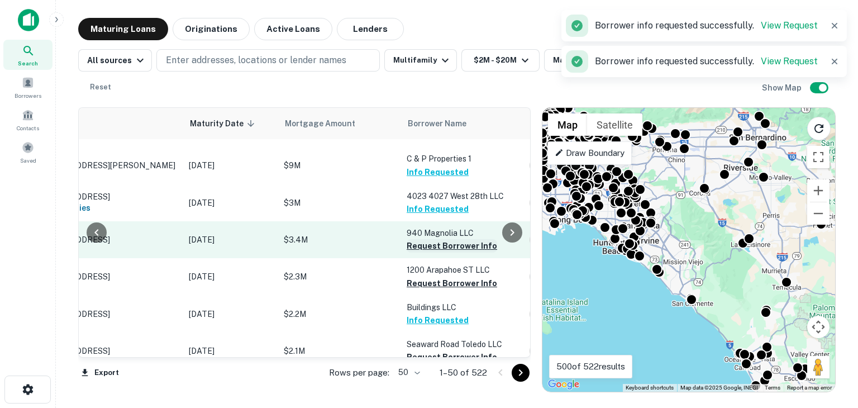
click at [435, 239] on button "Request Borrower Info" at bounding box center [452, 245] width 90 height 13
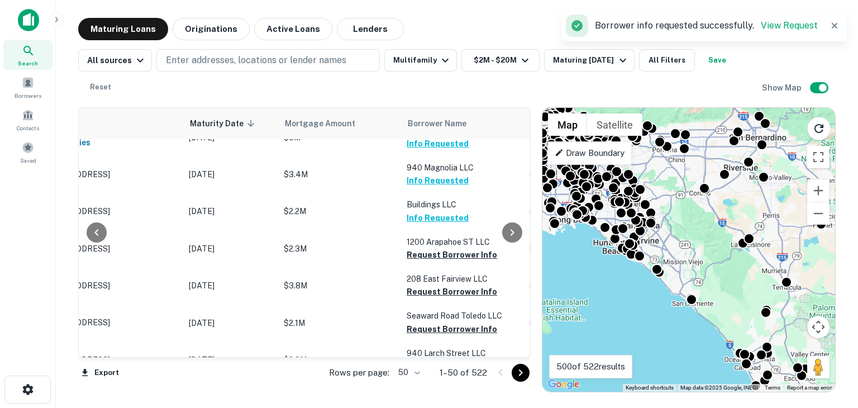
scroll to position [565, 84]
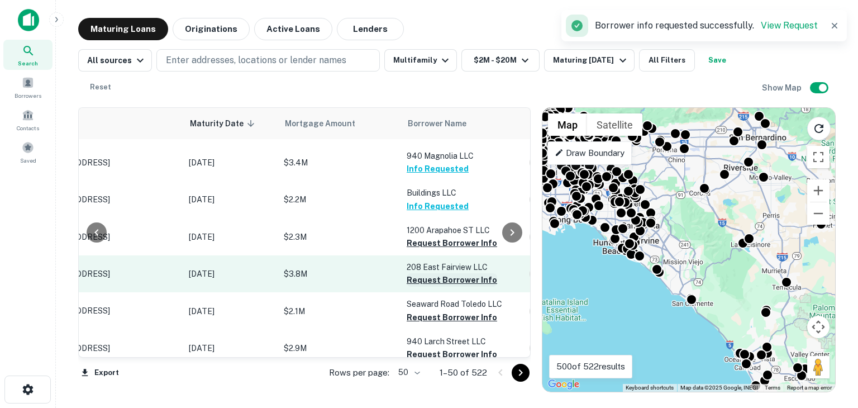
click at [437, 273] on button "Request Borrower Info" at bounding box center [452, 279] width 90 height 13
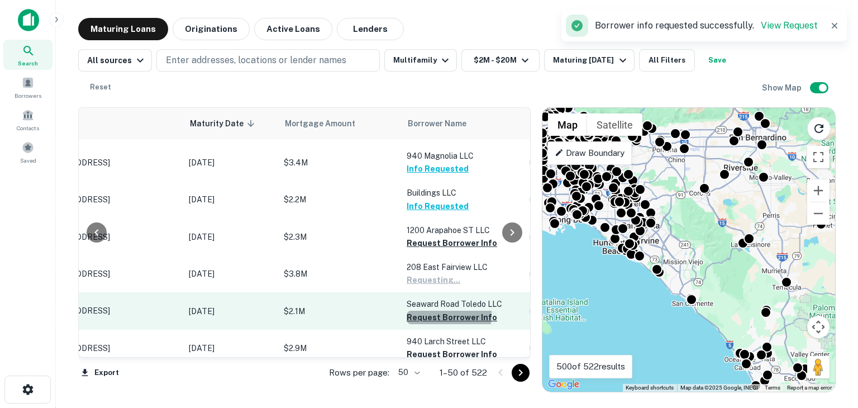
click at [435, 311] on button "Request Borrower Info" at bounding box center [452, 317] width 90 height 13
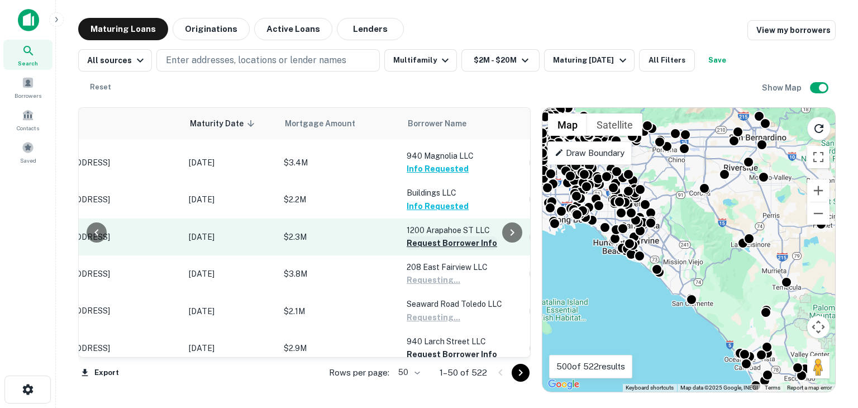
click at [439, 236] on button "Request Borrower Info" at bounding box center [452, 242] width 90 height 13
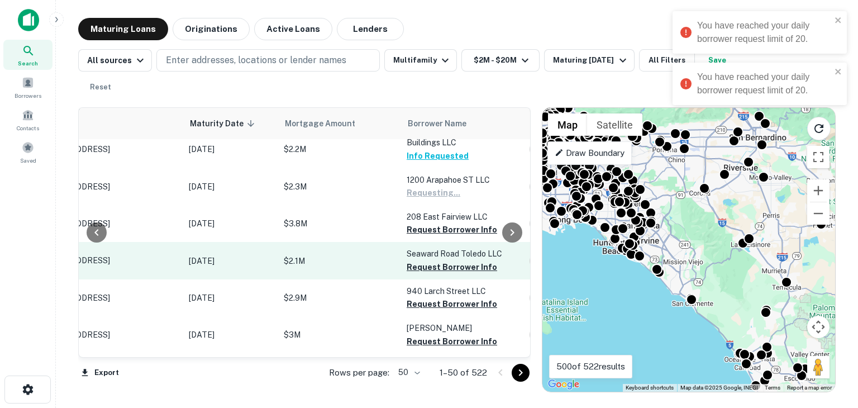
scroll to position [616, 84]
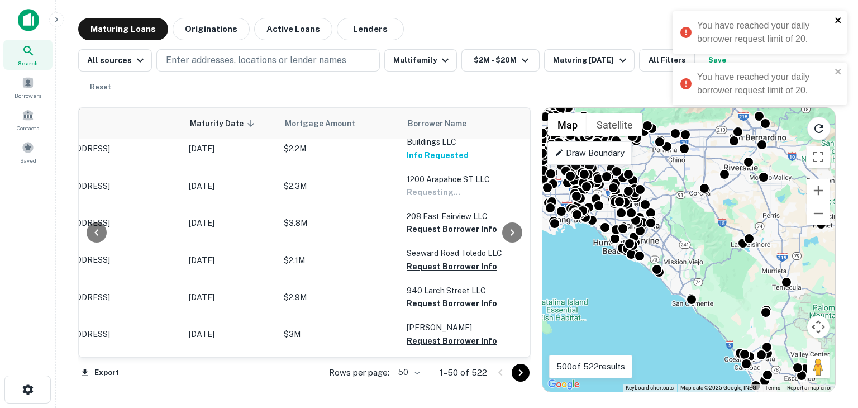
click at [837, 20] on icon "close" at bounding box center [839, 20] width 8 height 9
click at [840, 21] on icon "close" at bounding box center [839, 20] width 8 height 9
